Goal: Task Accomplishment & Management: Manage account settings

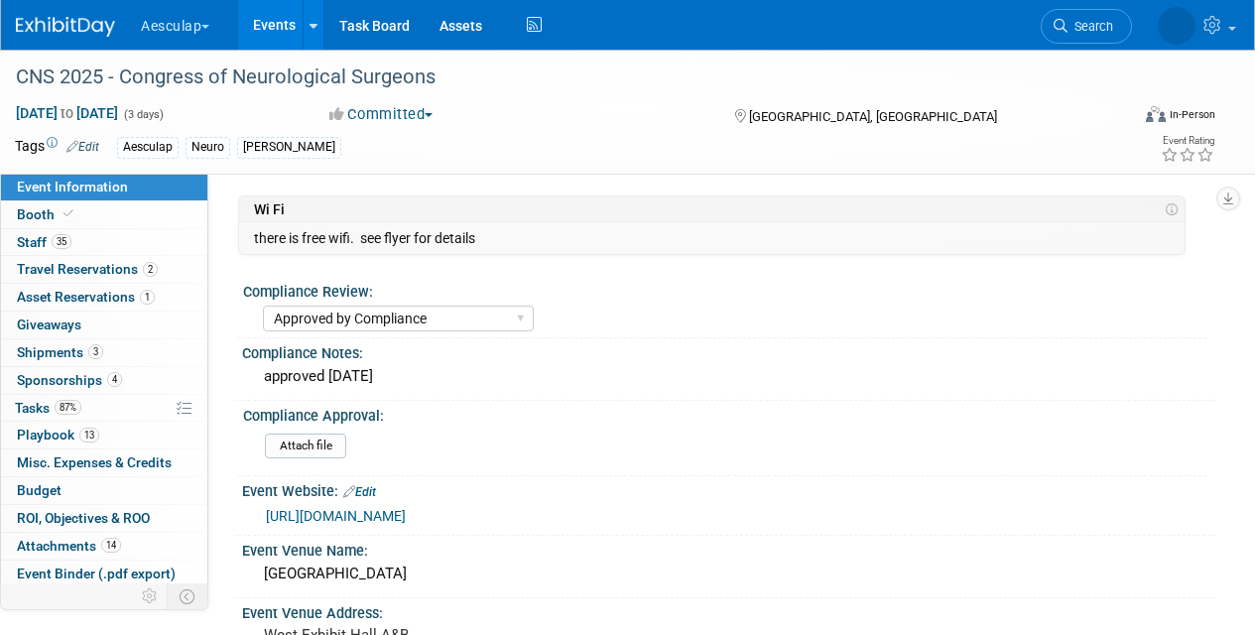
select select "Approved by Compliance"
select select "Neuro"
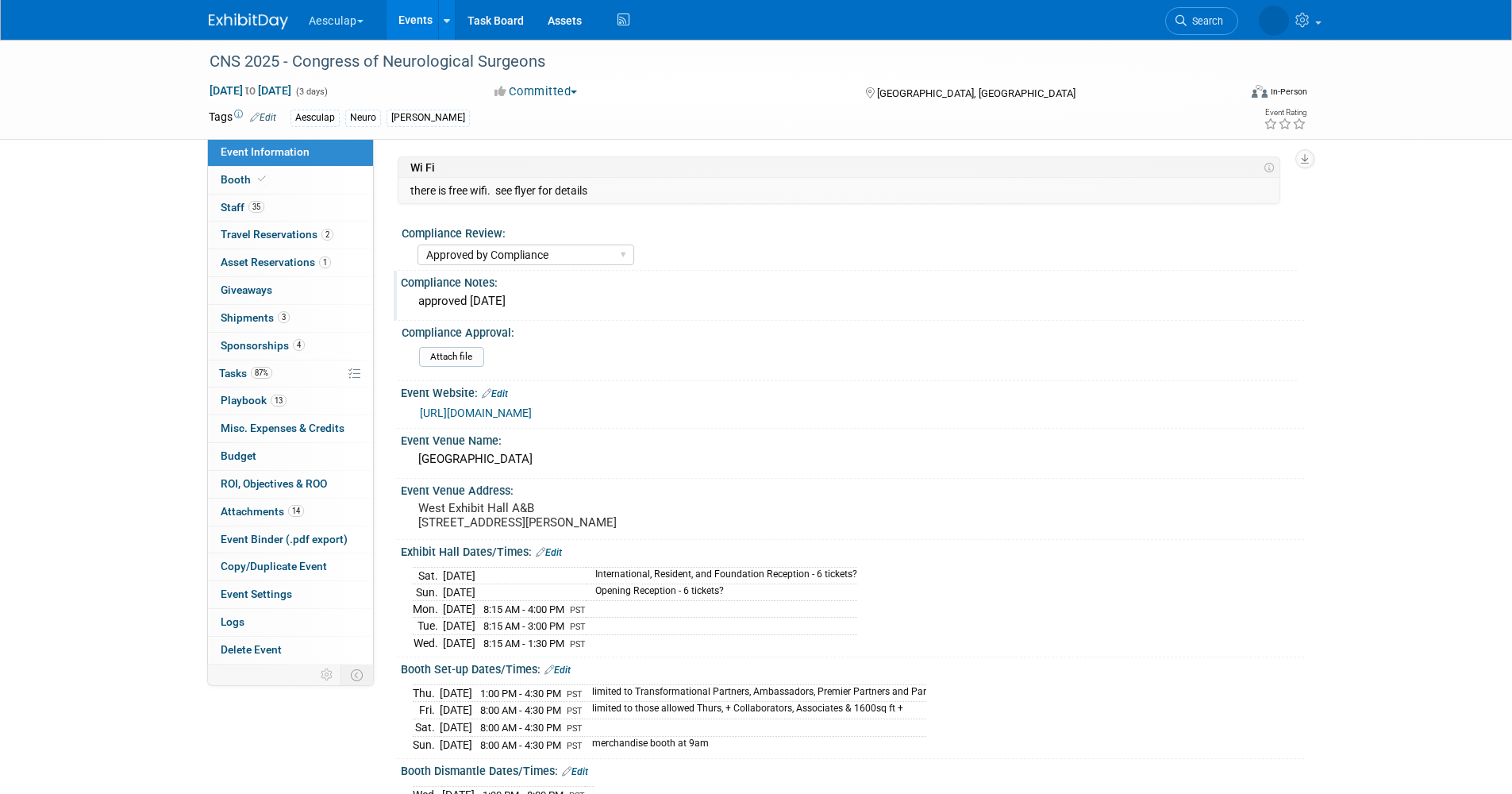
click at [790, 272] on div "Compliance Notes:" at bounding box center [852, 280] width 903 height 20
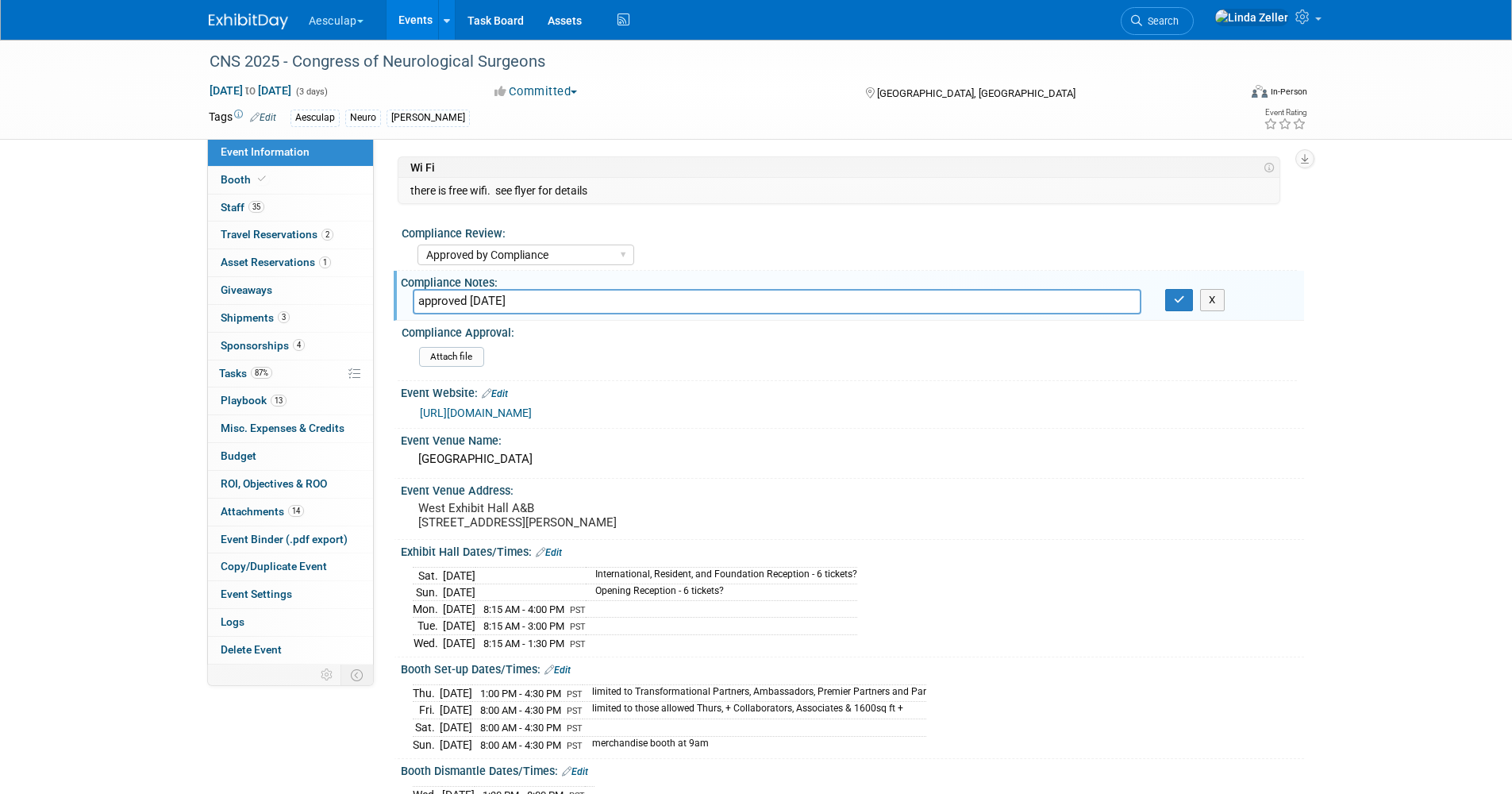
click at [736, 137] on div "CNS 2025 - Congress of Neurological Surgeons [DATE] to [DATE] (3 days) [DATE] t…" at bounding box center [756, 90] width 1119 height 99
click at [1003, 295] on div "X" at bounding box center [1228, 300] width 150 height 22
click at [1003, 302] on icon "button" at bounding box center [1179, 299] width 11 height 10
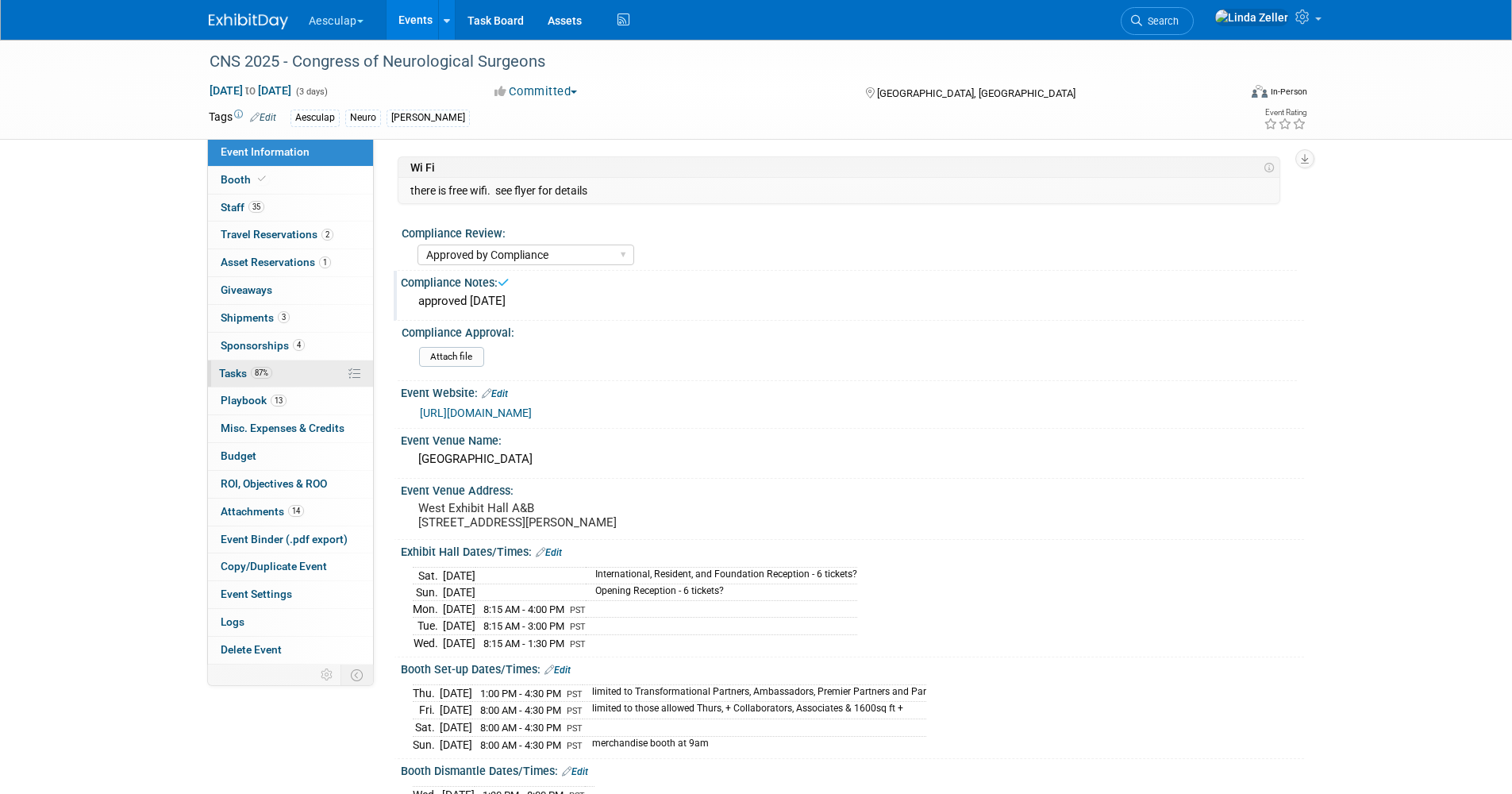
click at [232, 375] on span "Tasks 87%" at bounding box center [246, 373] width 53 height 13
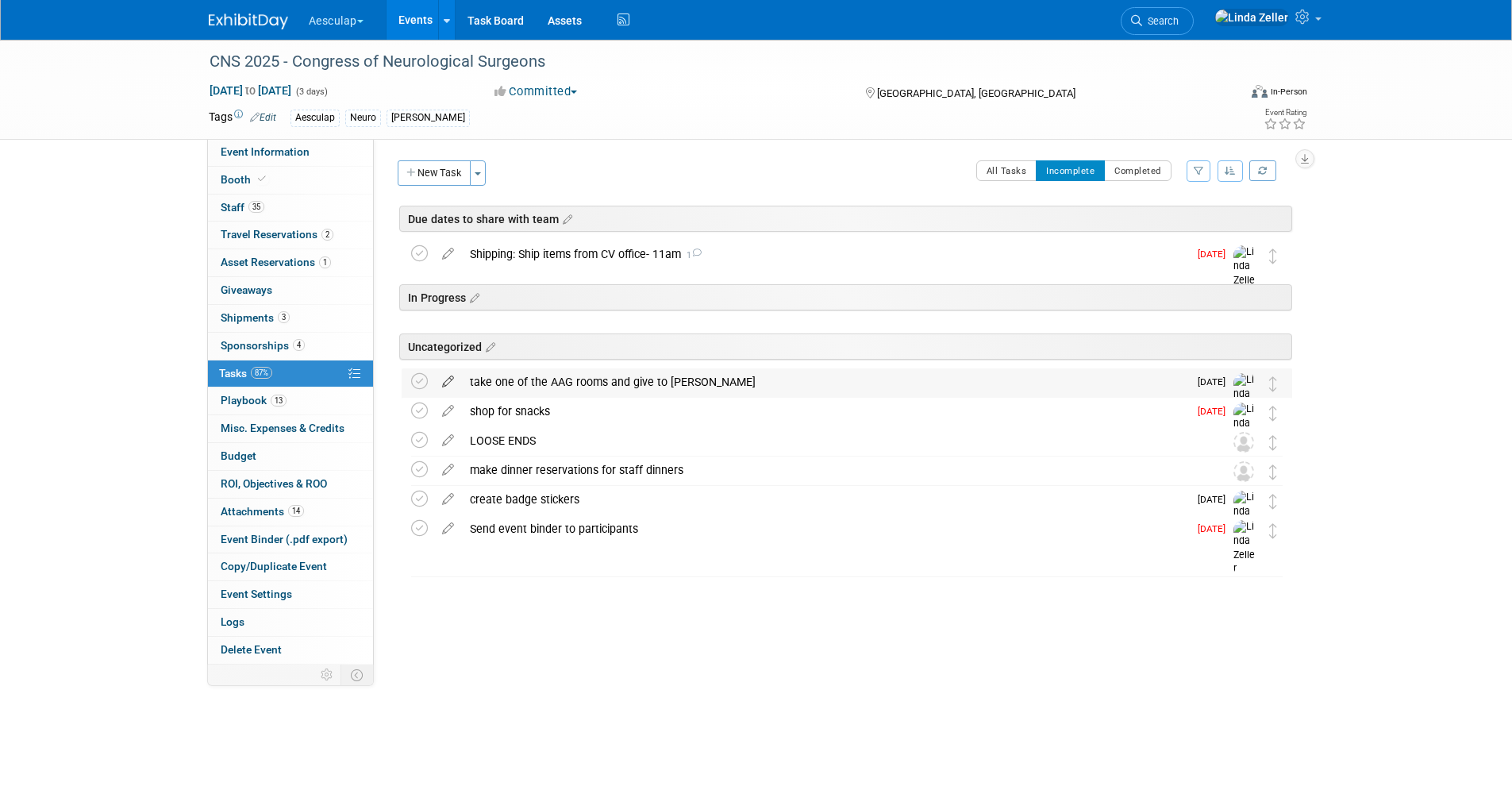
click at [449, 382] on icon at bounding box center [448, 378] width 28 height 20
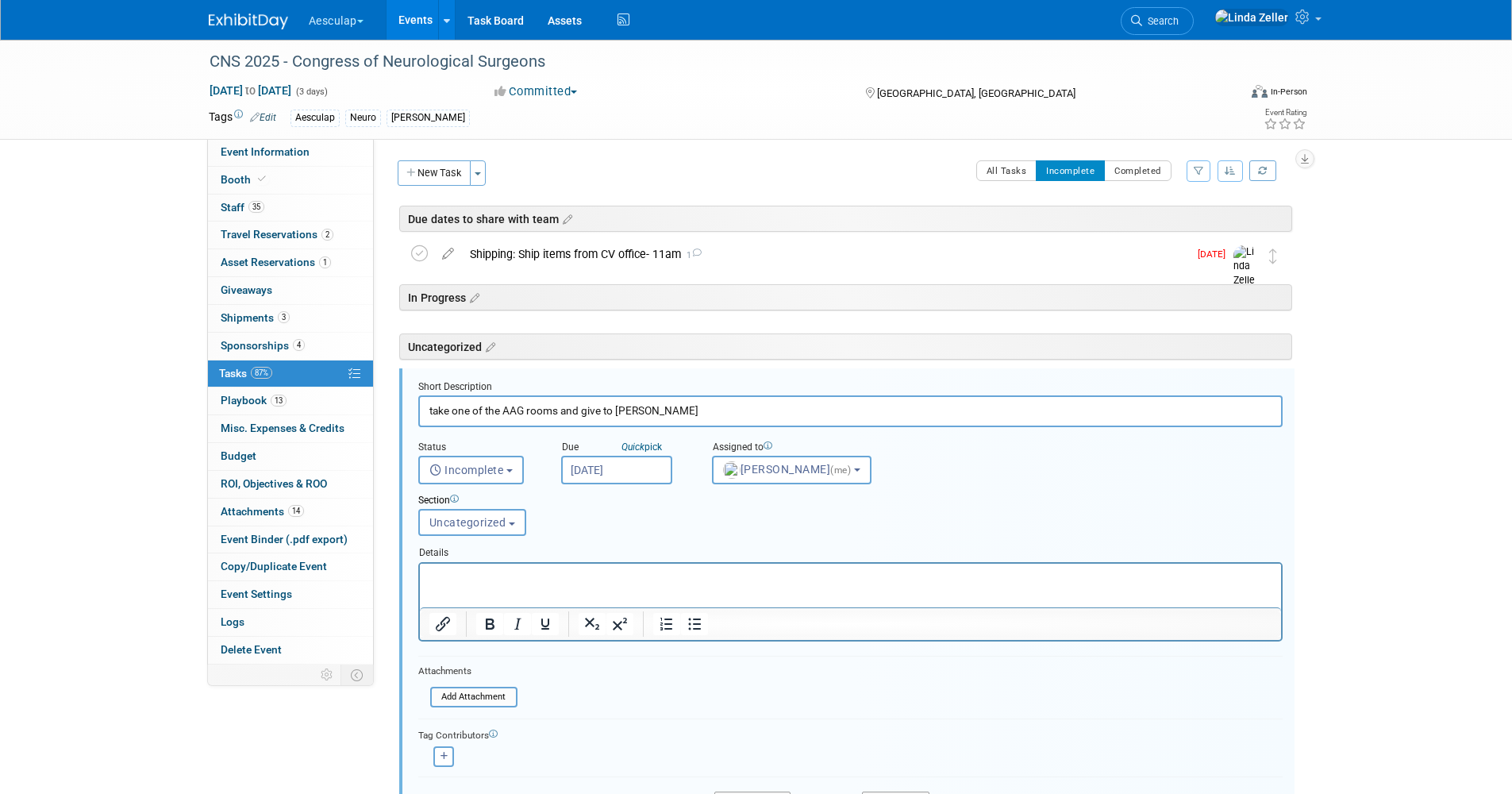
scroll to position [136, 0]
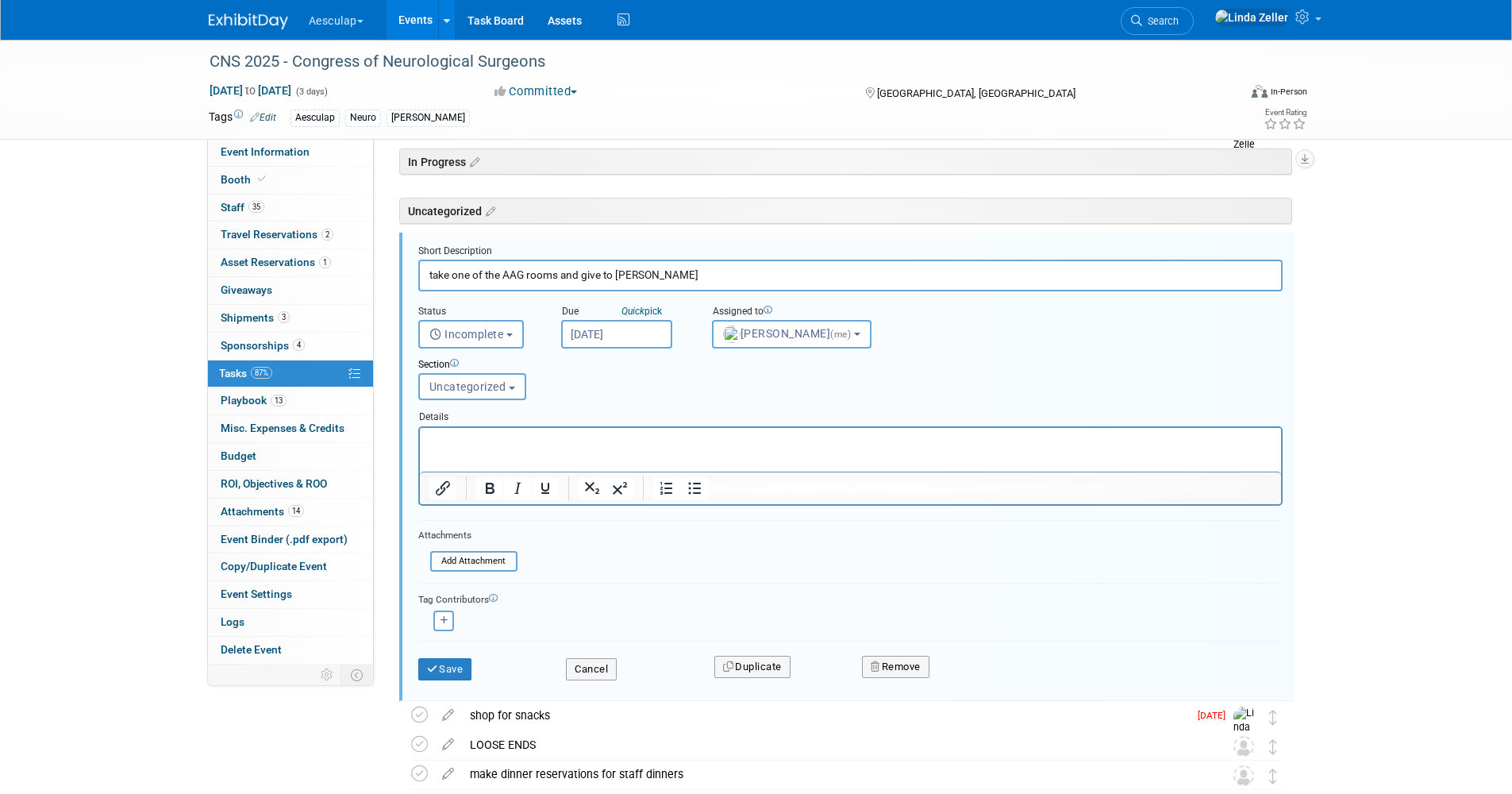
click at [666, 281] on input "take one of the AAG rooms and give to [PERSON_NAME]" at bounding box center [850, 275] width 864 height 31
type input "take one of the AAG rooms and give to [PERSON_NAME], take out [PERSON_NAME]. ad…"
click at [444, 507] on button "Save" at bounding box center [445, 669] width 54 height 22
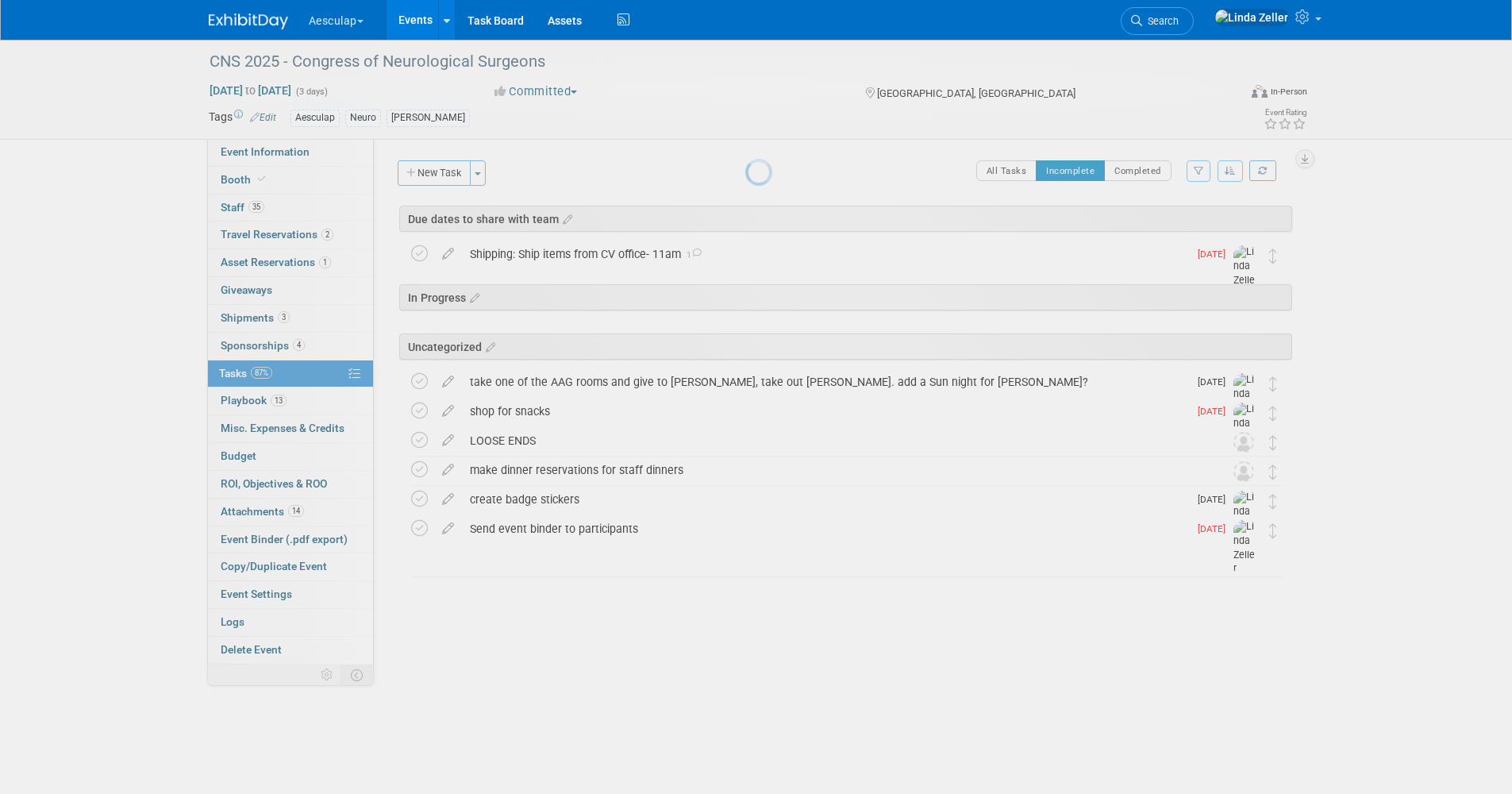
scroll to position [0, 0]
